Goal: Task Accomplishment & Management: Manage account settings

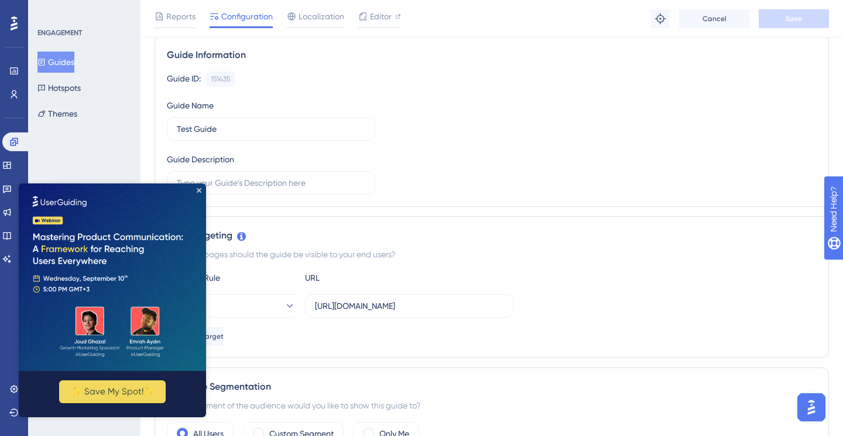
scroll to position [86, 0]
click at [198, 190] on icon "Close Preview" at bounding box center [199, 190] width 5 height 5
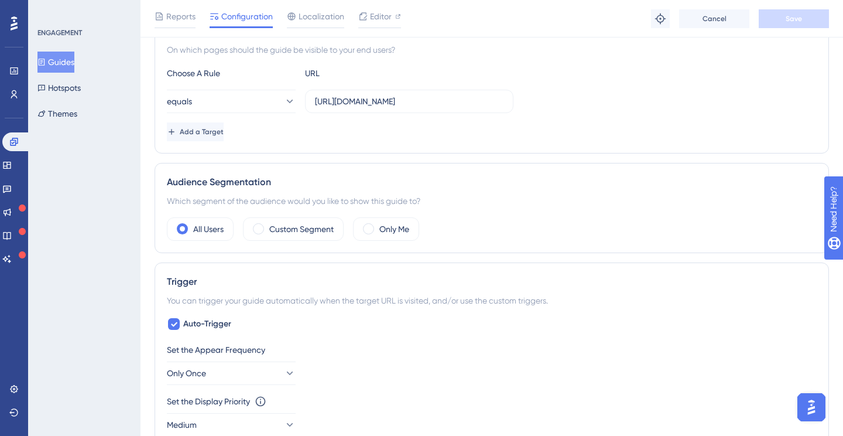
scroll to position [0, 0]
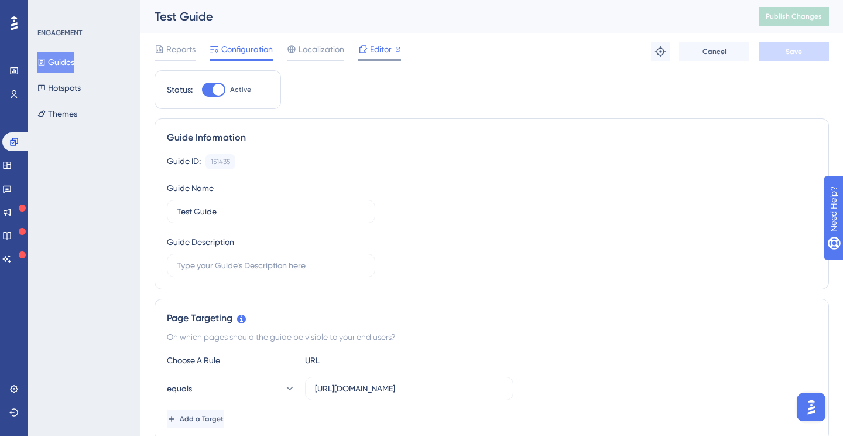
click at [373, 50] on span "Editor" at bounding box center [381, 49] width 22 height 14
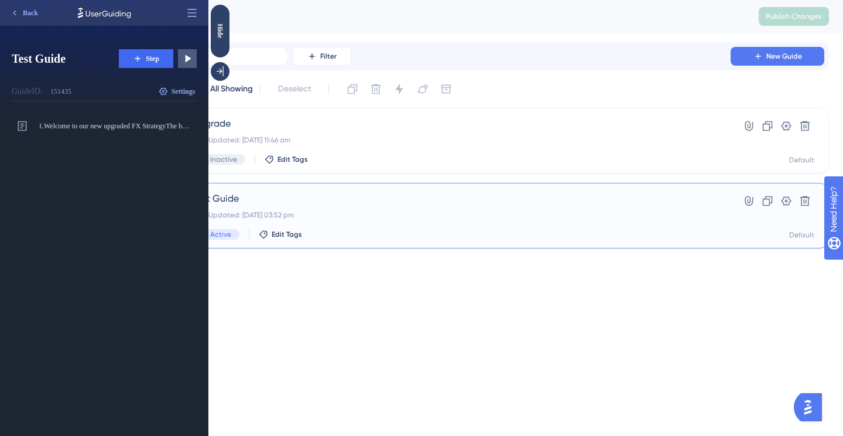
click at [365, 215] on div "Last Updated: 08 Sept 2025 03:52 pm" at bounding box center [445, 214] width 505 height 9
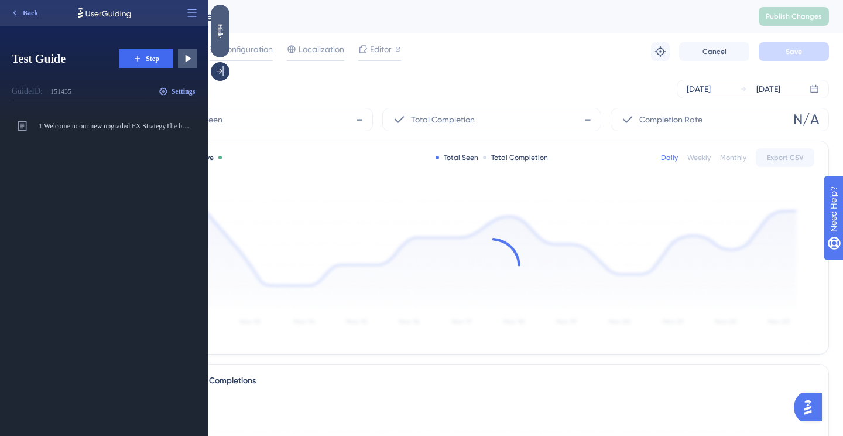
click at [225, 33] on div "Hide" at bounding box center [220, 30] width 19 height 15
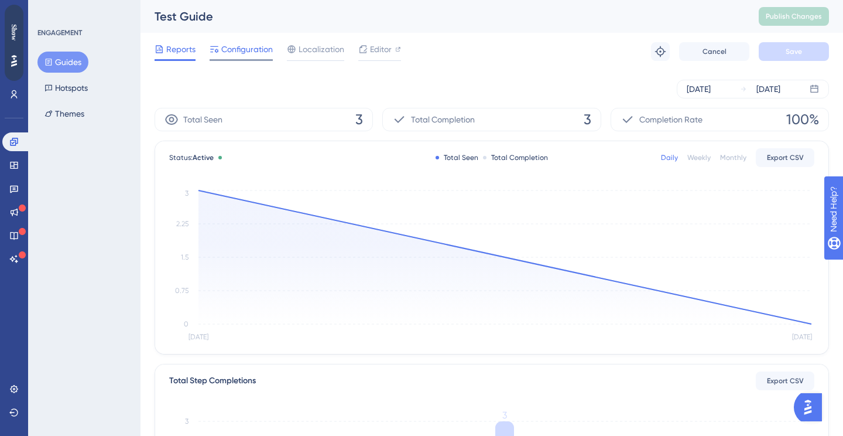
click at [253, 49] on span "Configuration" at bounding box center [247, 49] width 52 height 14
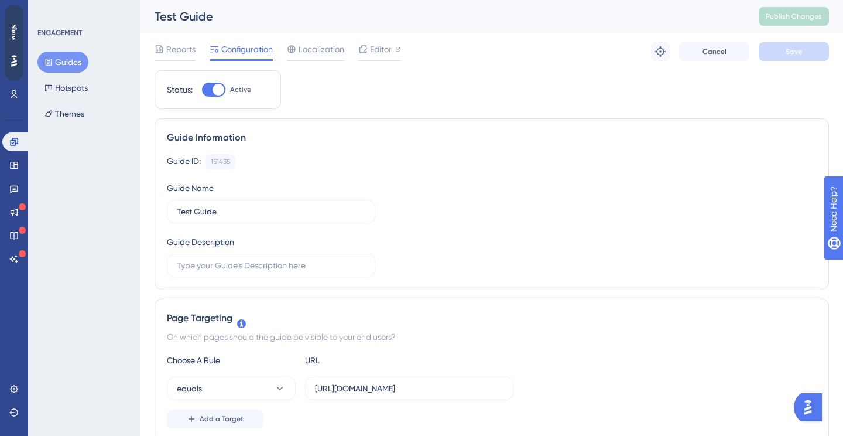
click at [23, 44] on div "Performance Users" at bounding box center [13, 68] width 23 height 71
click at [13, 44] on div "Show" at bounding box center [14, 43] width 19 height 76
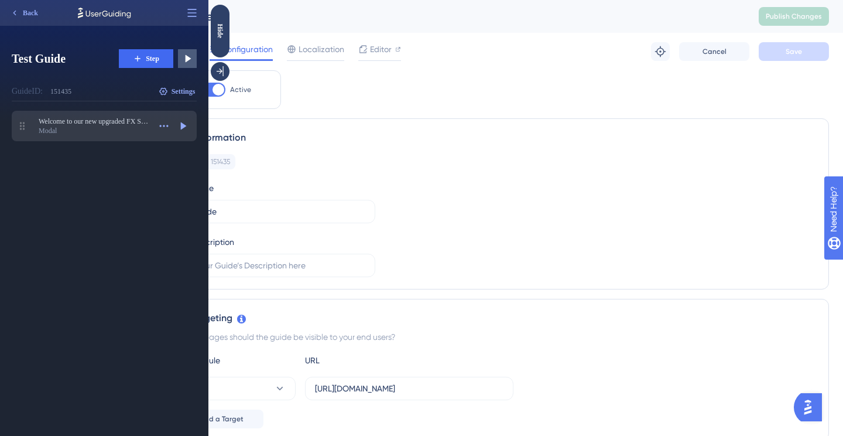
click at [107, 127] on div "Modal" at bounding box center [94, 130] width 111 height 9
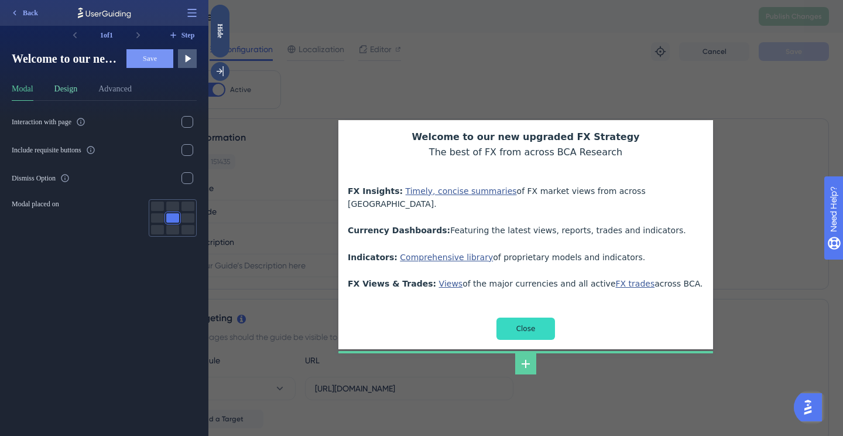
click at [75, 87] on button "Design" at bounding box center [65, 91] width 23 height 19
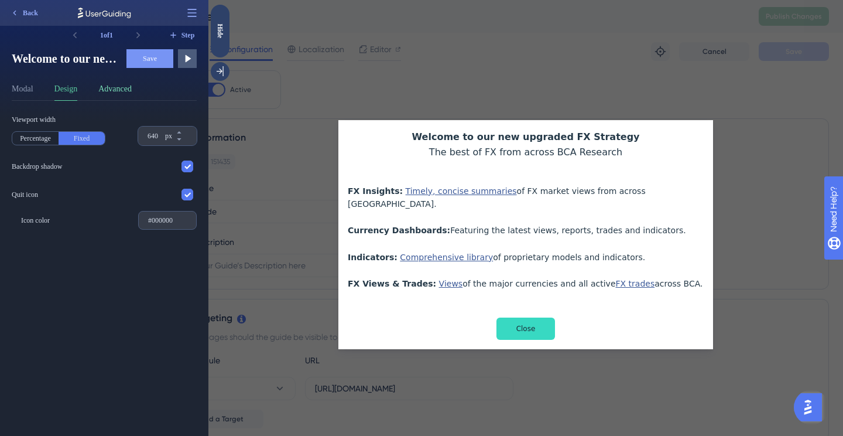
click at [109, 90] on button "Advanced" at bounding box center [114, 91] width 33 height 19
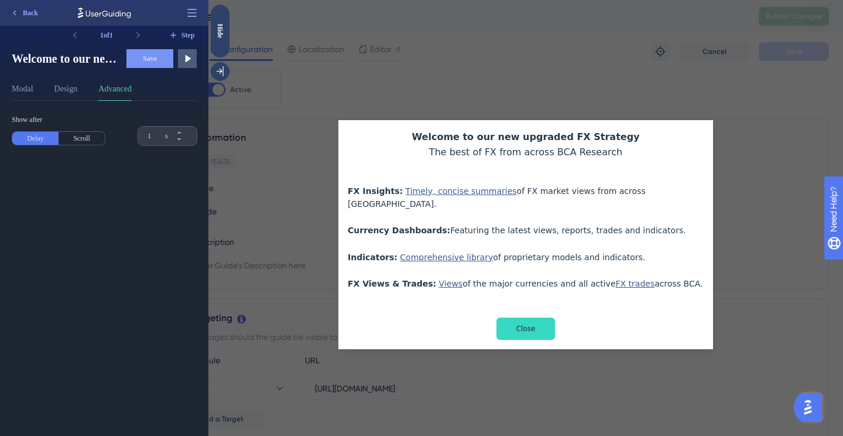
click at [273, 131] on div "Welcome to our new upgraded FX Strategy The best of FX from across BCA Research…" at bounding box center [525, 218] width 635 height 436
click at [220, 29] on div "Hide" at bounding box center [220, 30] width 19 height 15
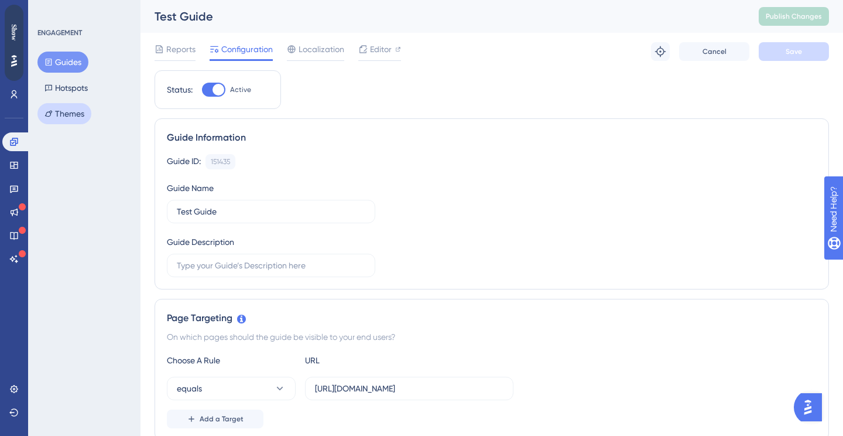
click at [76, 111] on button "Themes" at bounding box center [64, 113] width 54 height 21
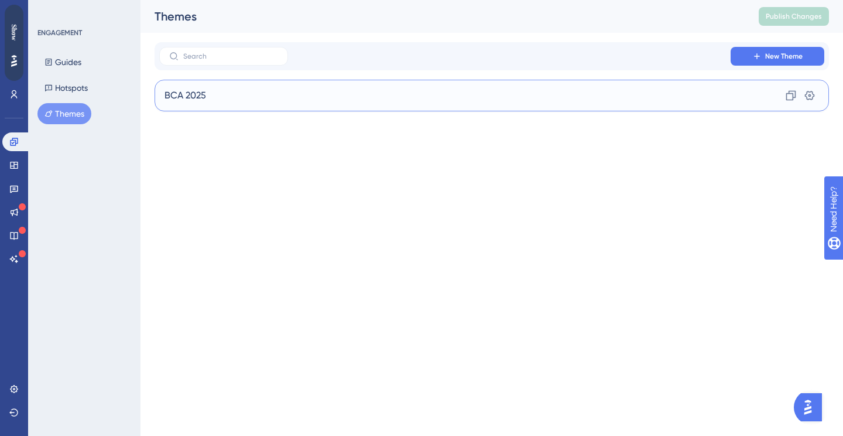
click at [227, 104] on div "BCA 2025 Clone Settings" at bounding box center [492, 96] width 674 height 32
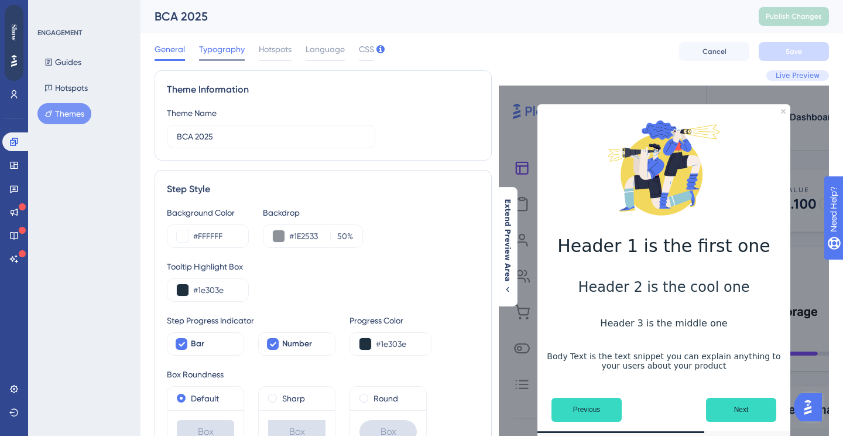
click at [224, 51] on span "Typography" at bounding box center [222, 49] width 46 height 14
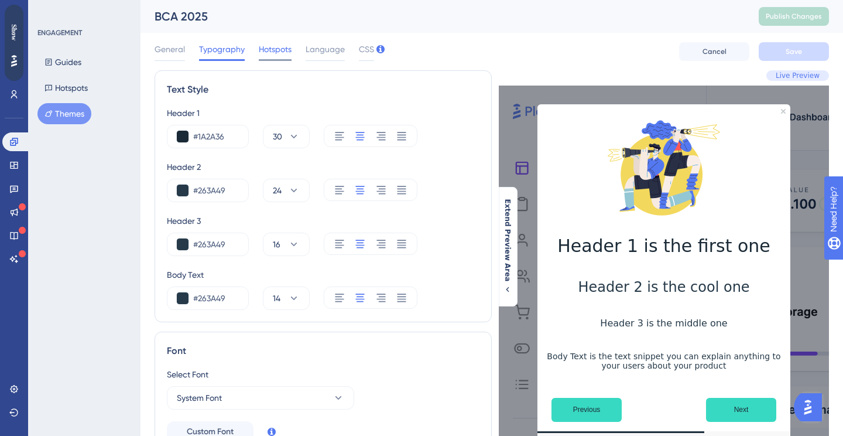
click at [279, 50] on span "Hotspots" at bounding box center [275, 49] width 33 height 14
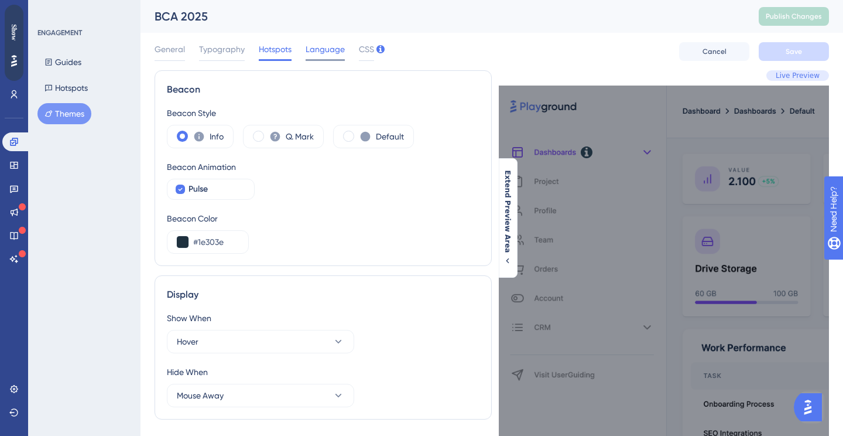
click at [325, 51] on span "Language" at bounding box center [325, 49] width 39 height 14
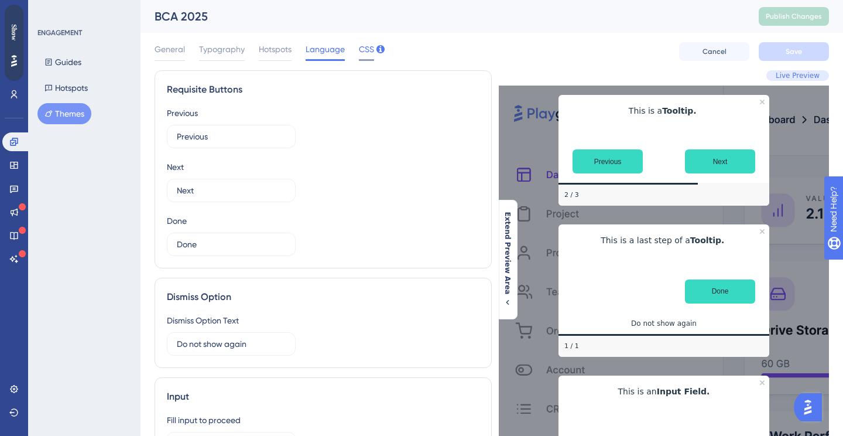
click at [359, 49] on span "CSS" at bounding box center [366, 49] width 15 height 14
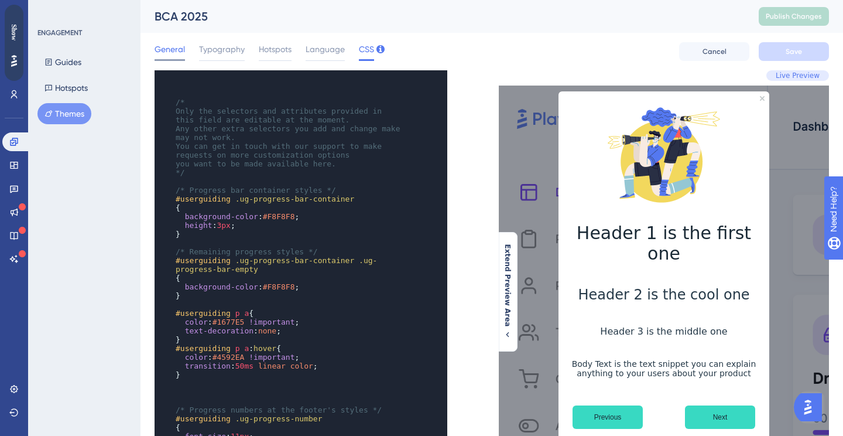
click at [168, 50] on span "General" at bounding box center [170, 49] width 30 height 14
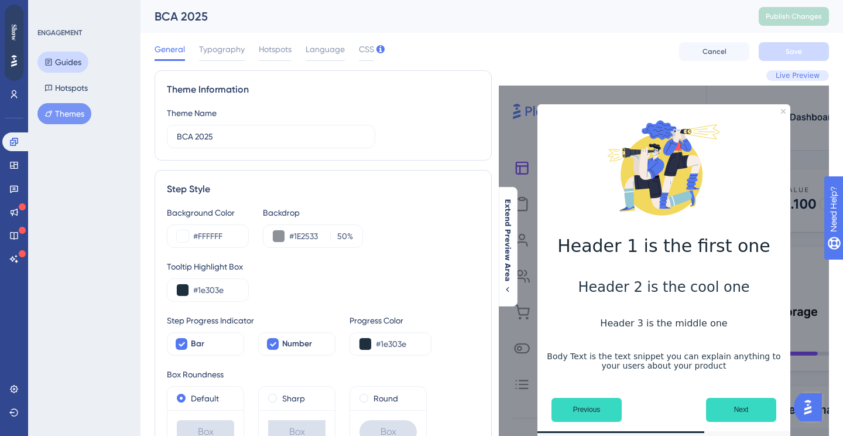
click at [72, 63] on button "Guides" at bounding box center [62, 62] width 51 height 21
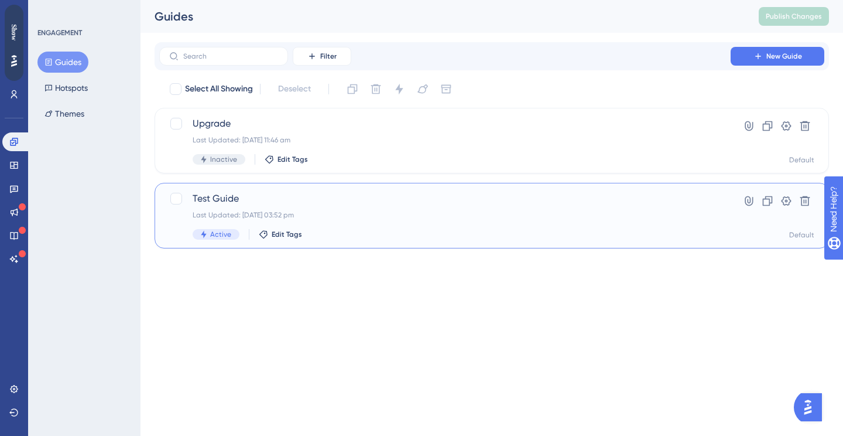
click at [313, 207] on div "Test Guide Last Updated: 08 Sept 2025 03:52 pm Active Edit Tags" at bounding box center [445, 215] width 505 height 48
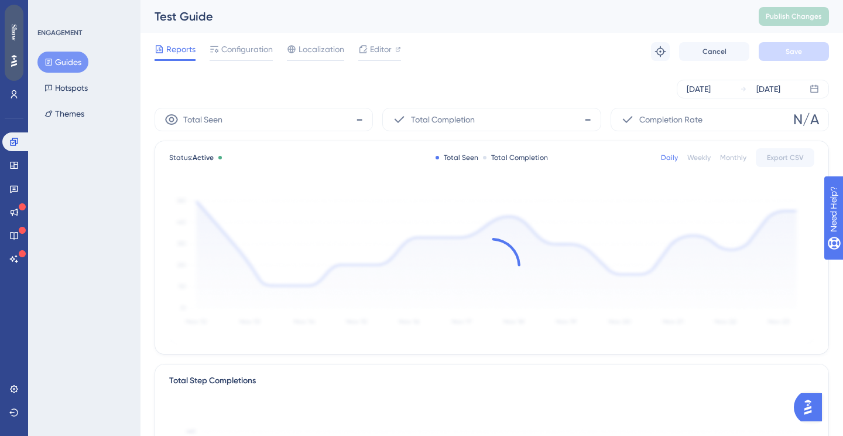
click at [18, 37] on div "Show" at bounding box center [14, 32] width 19 height 16
